Goal: Find specific page/section: Find specific page/section

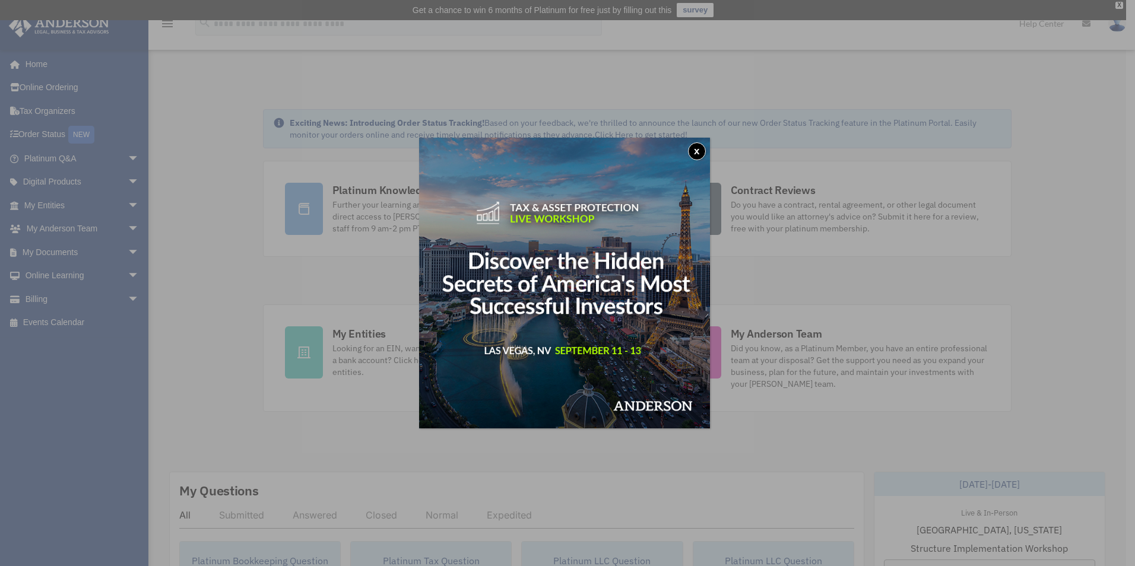
click at [701, 147] on button "x" at bounding box center [697, 151] width 18 height 18
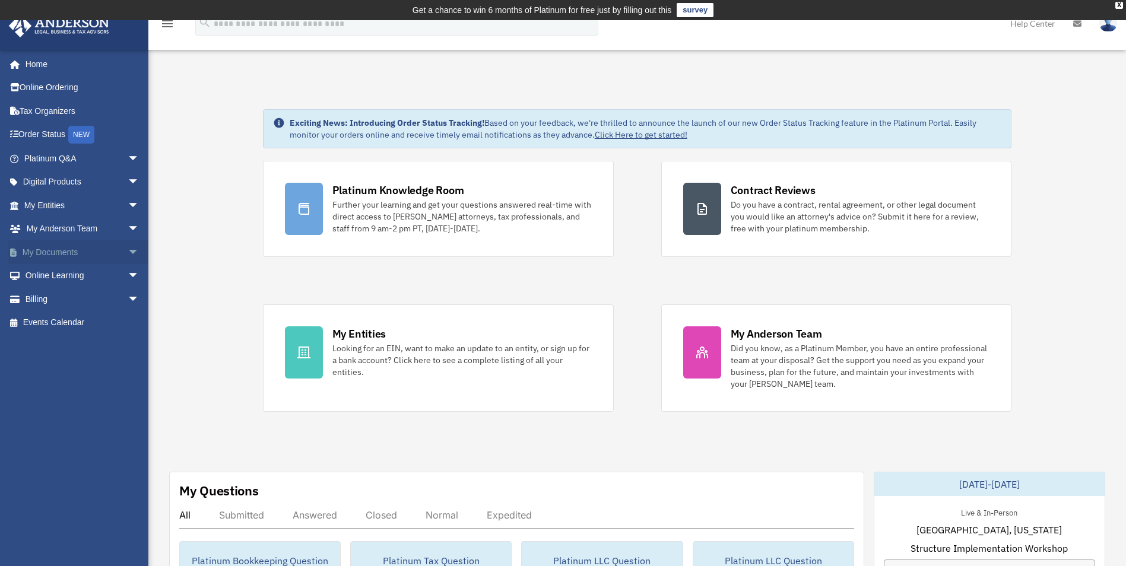
click at [128, 252] on span "arrow_drop_down" at bounding box center [140, 252] width 24 height 24
click at [128, 252] on span "arrow_drop_up" at bounding box center [140, 252] width 24 height 24
click at [128, 205] on span "arrow_drop_down" at bounding box center [140, 205] width 24 height 24
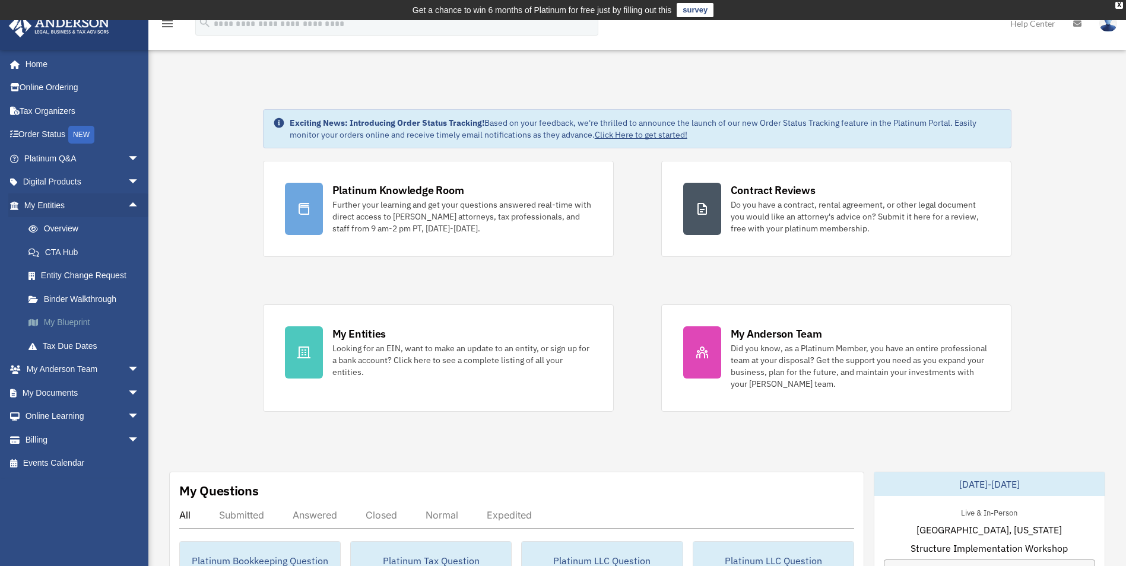
click at [81, 323] on link "My Blueprint" at bounding box center [87, 323] width 141 height 24
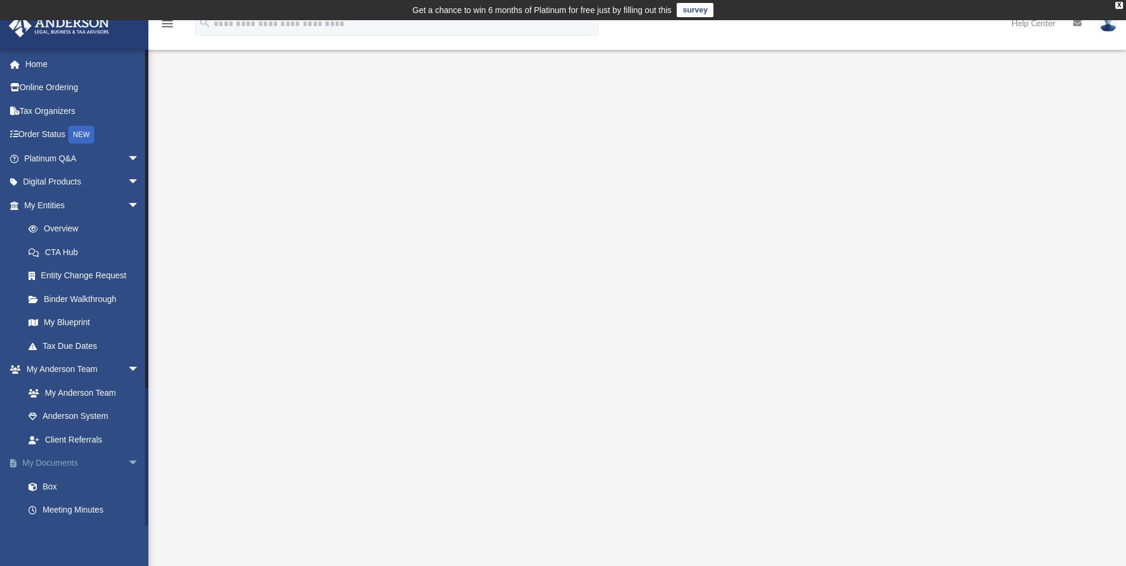
click at [128, 459] on span "arrow_drop_down" at bounding box center [140, 464] width 24 height 24
click at [128, 459] on span "arrow_drop_up" at bounding box center [140, 464] width 24 height 24
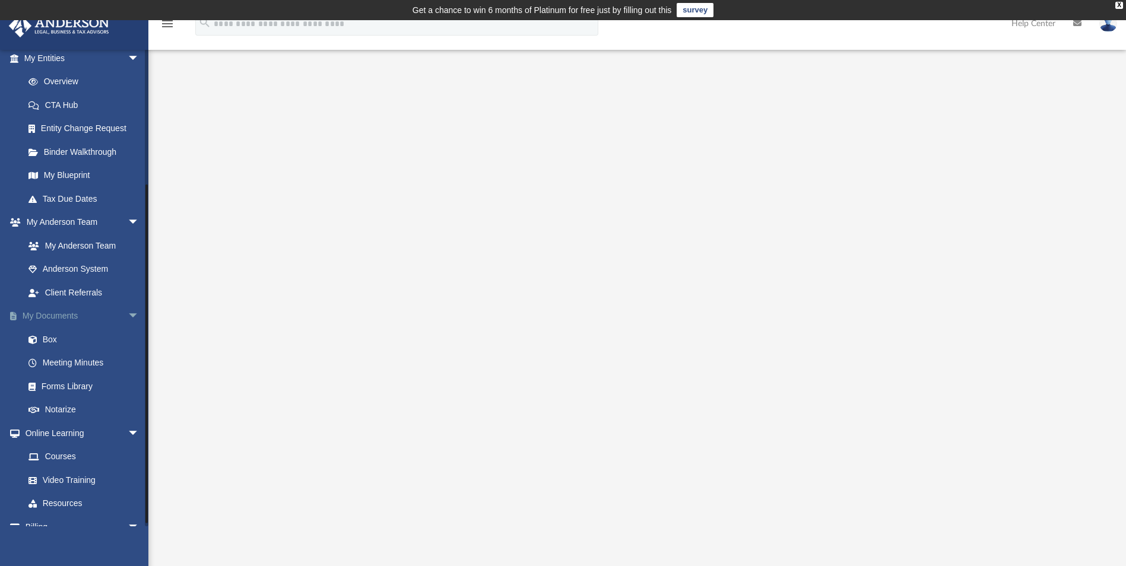
scroll to position [186, 0]
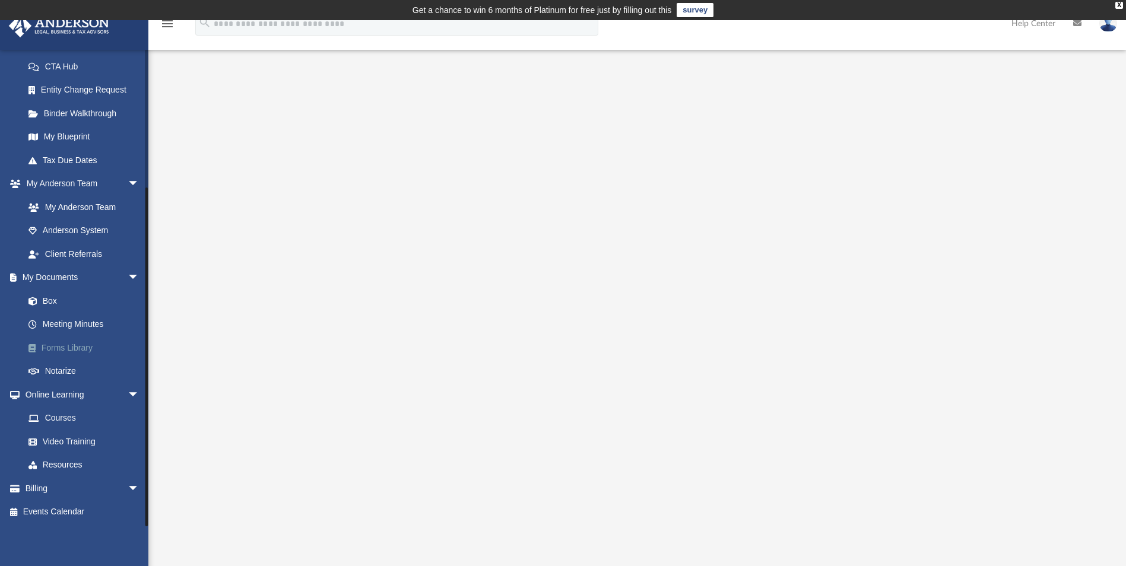
click at [74, 348] on link "Forms Library" at bounding box center [87, 348] width 141 height 24
